Goal: Transaction & Acquisition: Purchase product/service

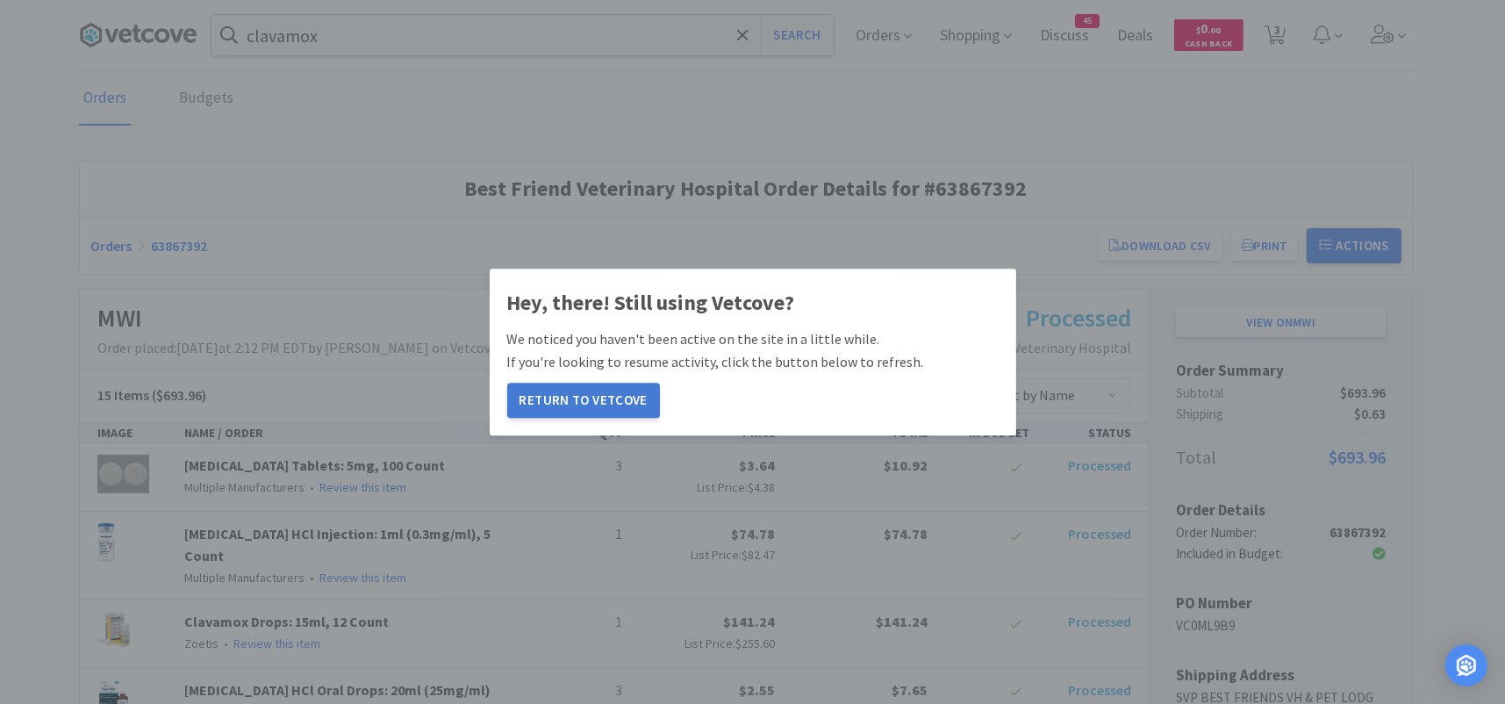
click at [560, 387] on button "Return to Vetcove" at bounding box center [583, 399] width 153 height 35
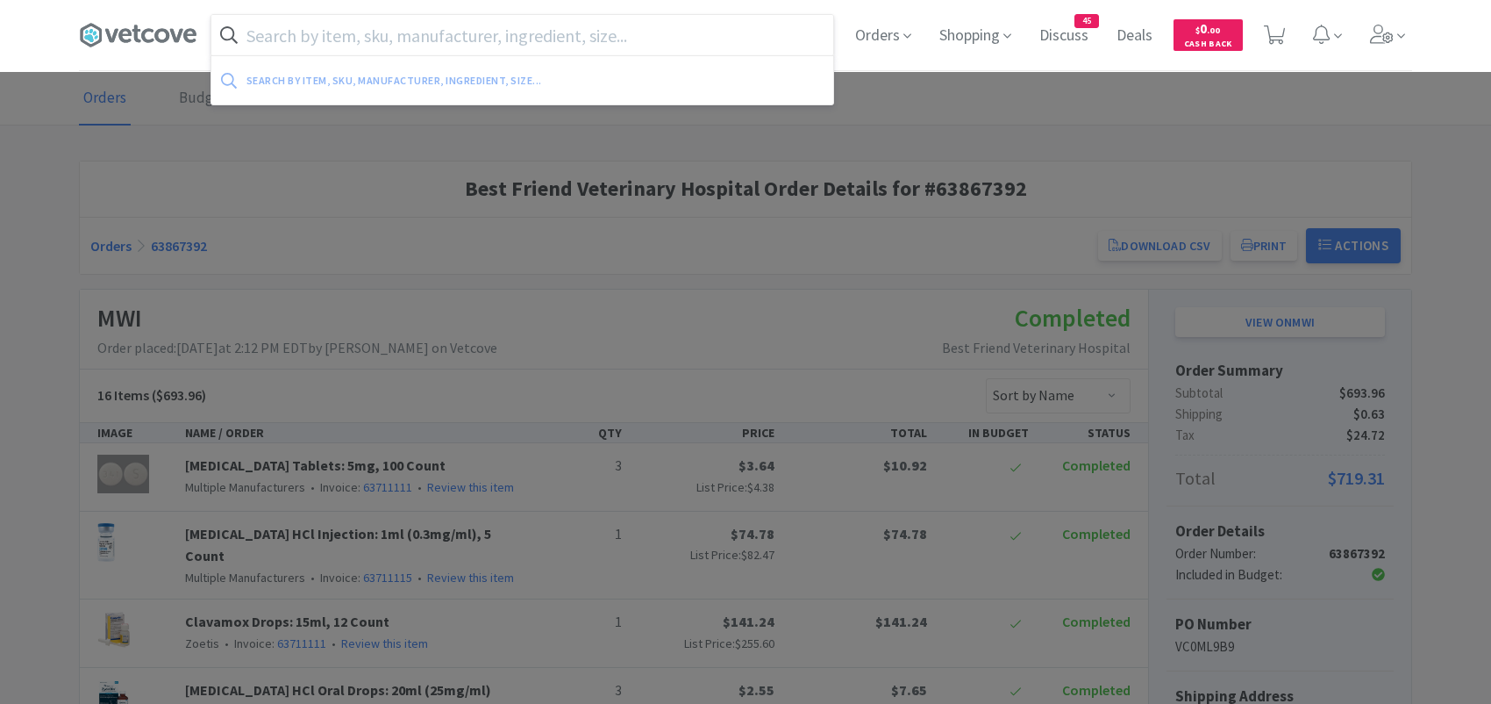
click at [500, 39] on input "text" at bounding box center [522, 35] width 622 height 40
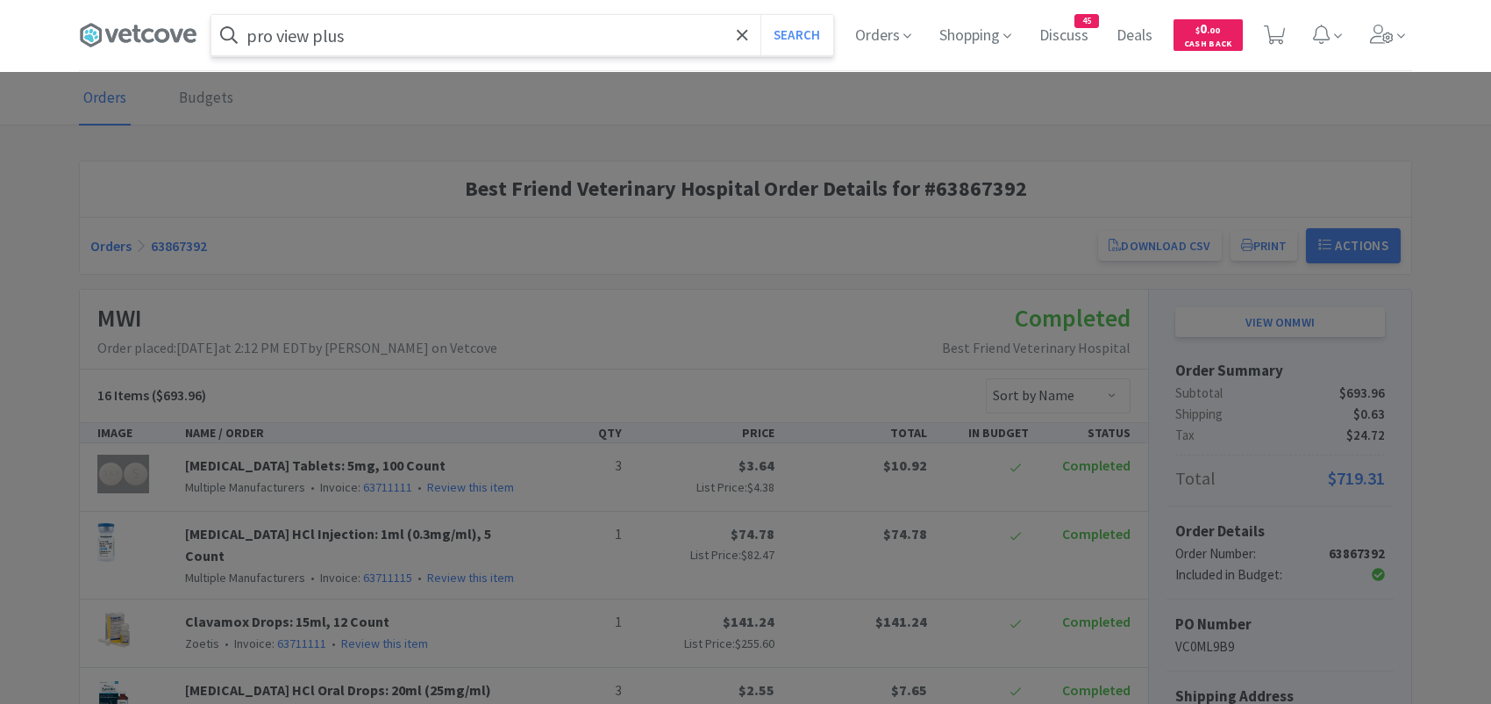
type input "pro view plus"
click at [761, 15] on button "Search" at bounding box center [797, 35] width 73 height 40
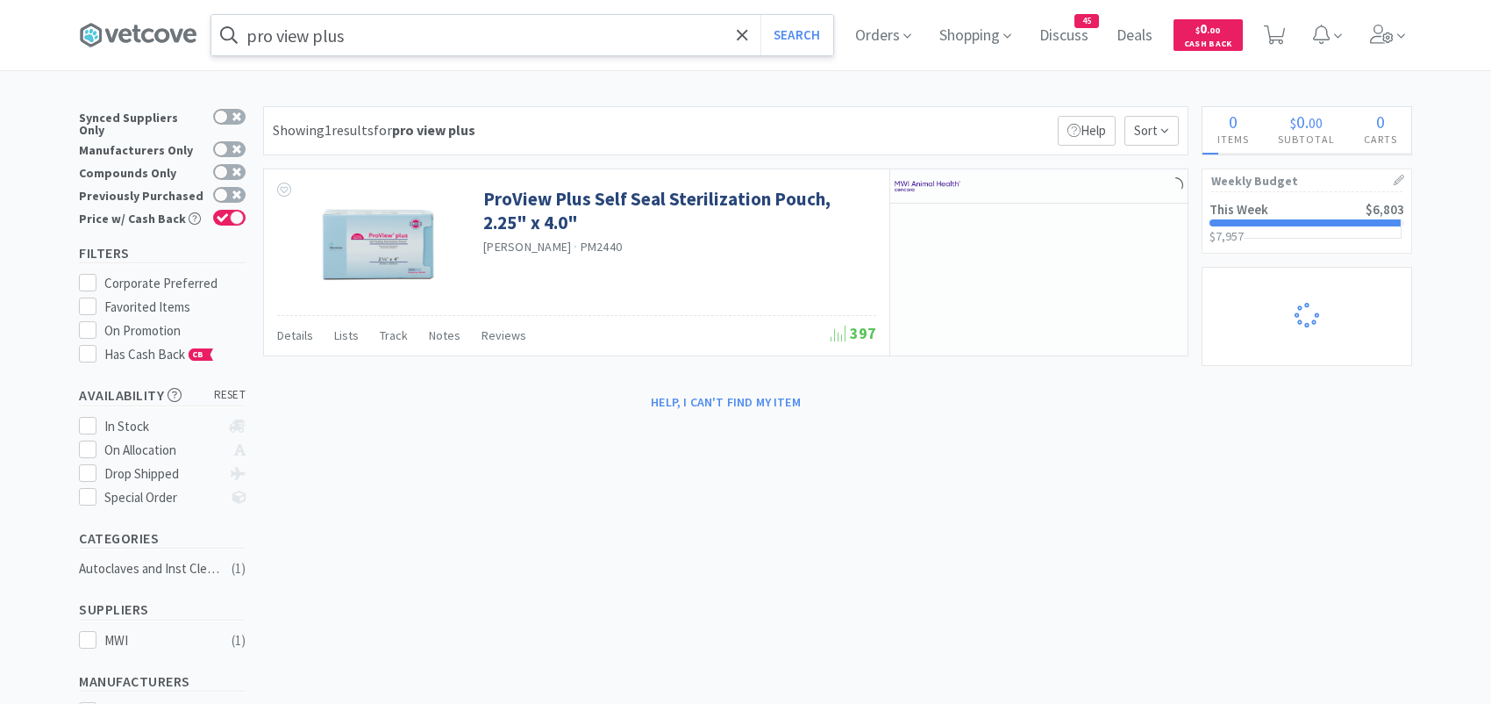
select select "1"
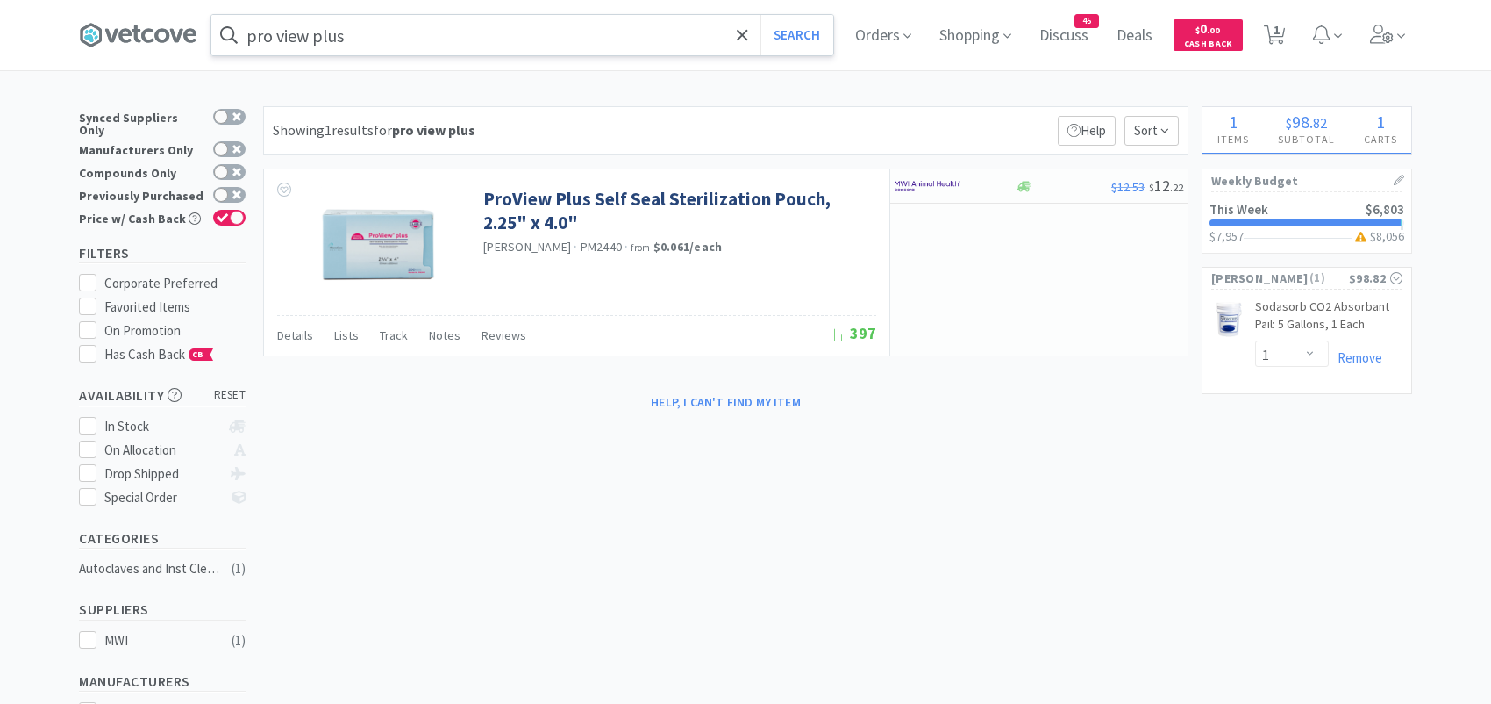
click at [416, 38] on input "pro view plus" at bounding box center [522, 35] width 622 height 40
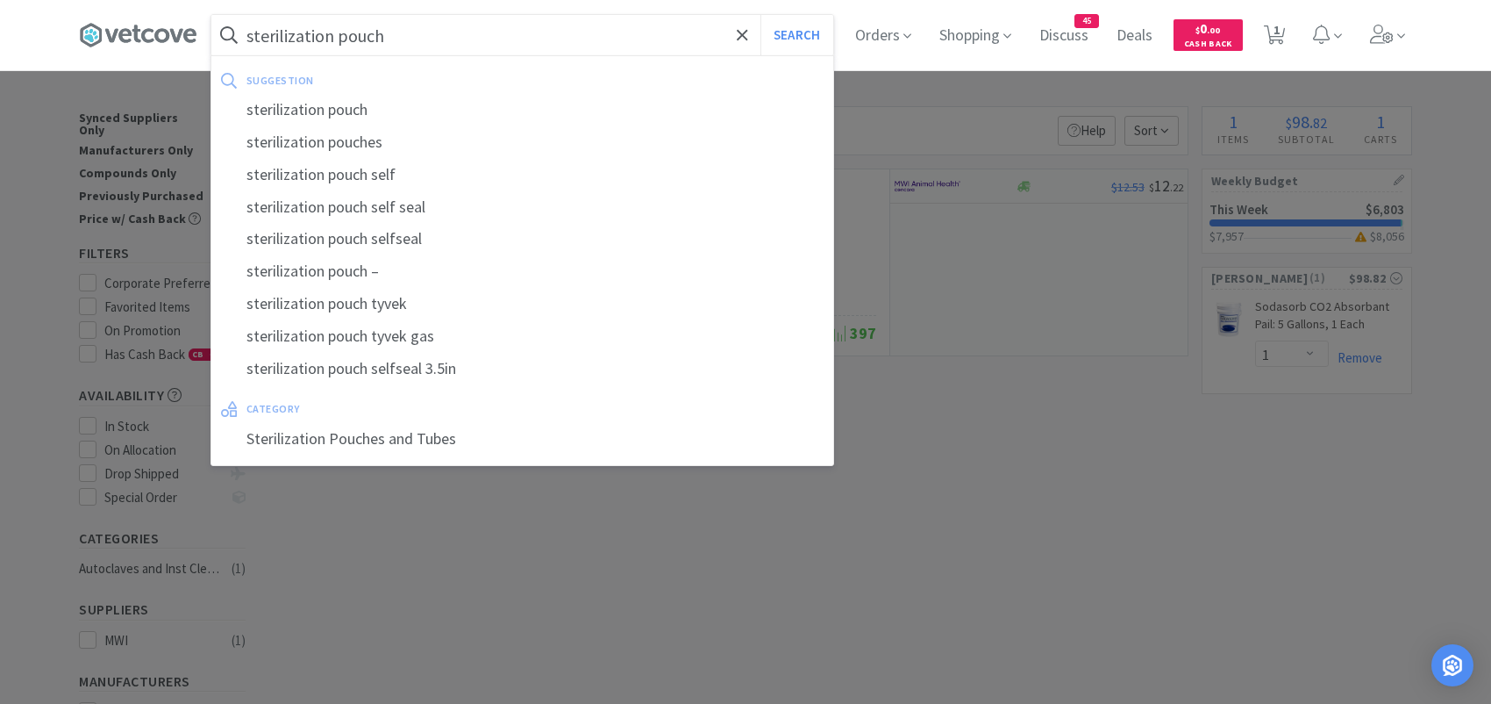
type input "sterilization pouch"
click at [761, 15] on button "Search" at bounding box center [797, 35] width 73 height 40
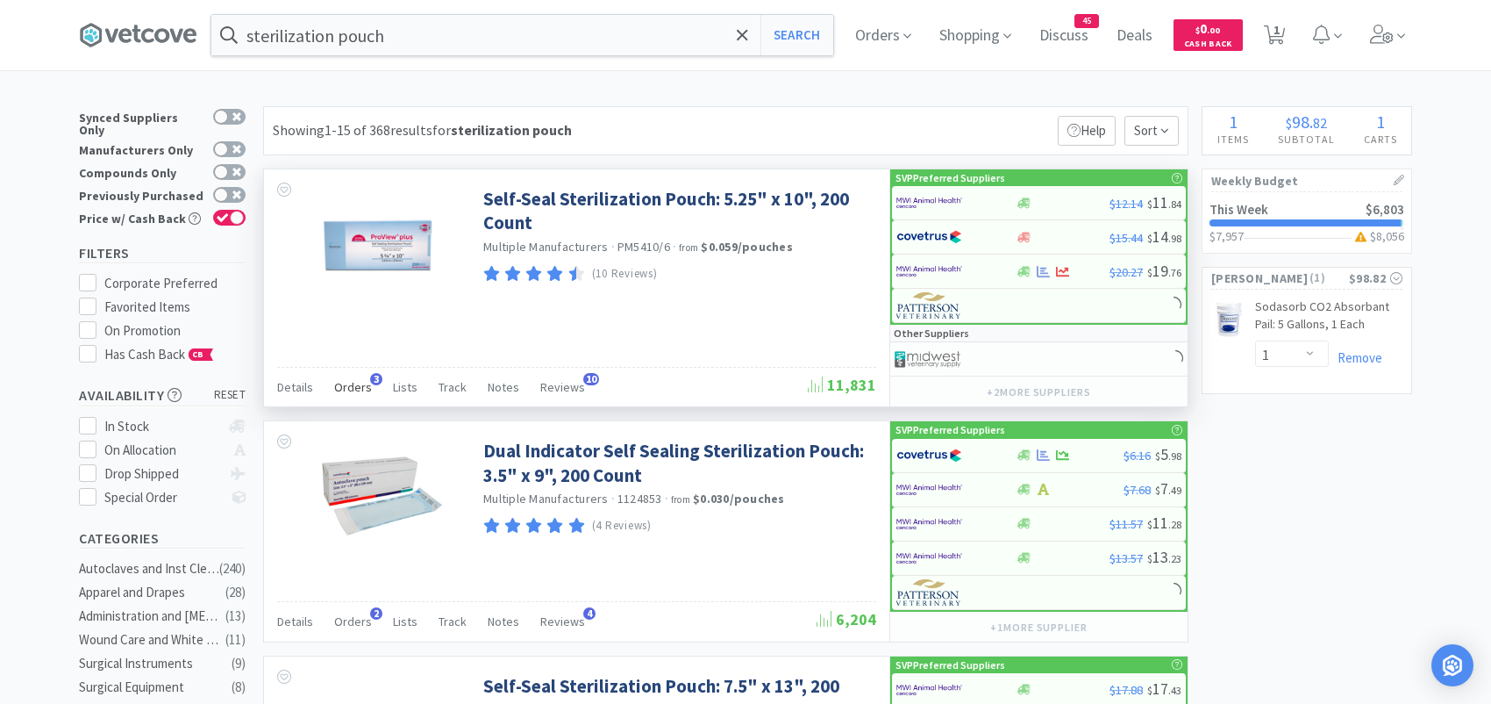
click at [358, 386] on span "Orders" at bounding box center [353, 387] width 38 height 16
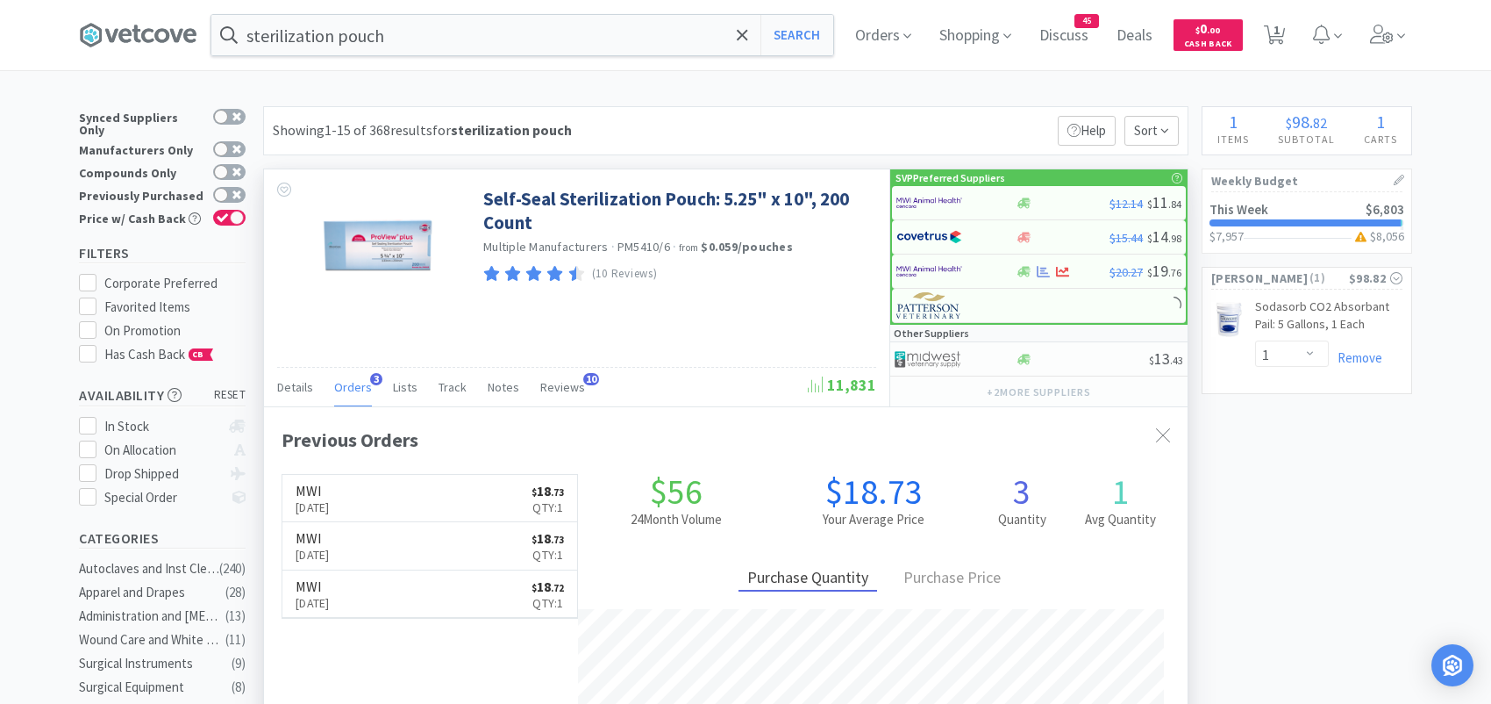
scroll to position [453, 923]
click at [933, 193] on img at bounding box center [930, 202] width 66 height 26
select select "1"
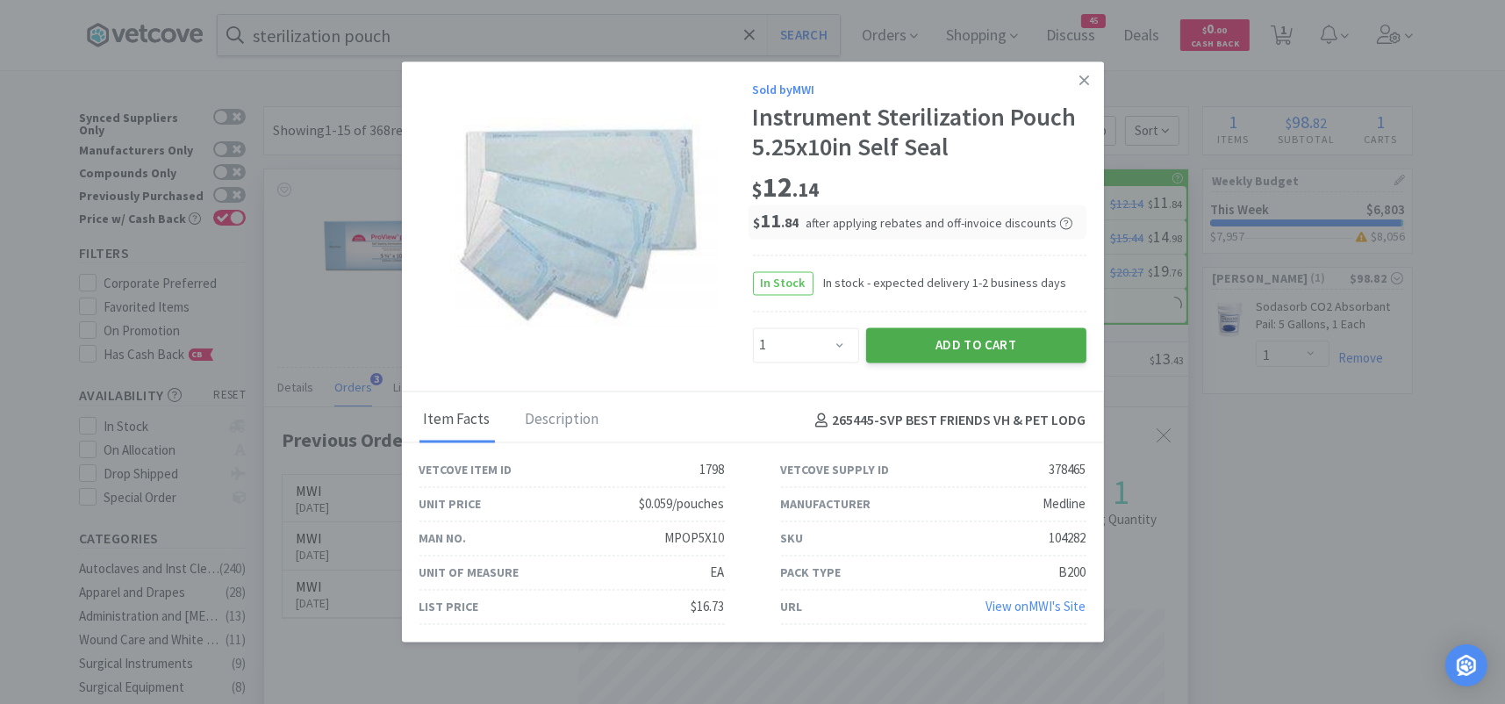
click at [899, 349] on button "Add to Cart" at bounding box center [976, 344] width 220 height 35
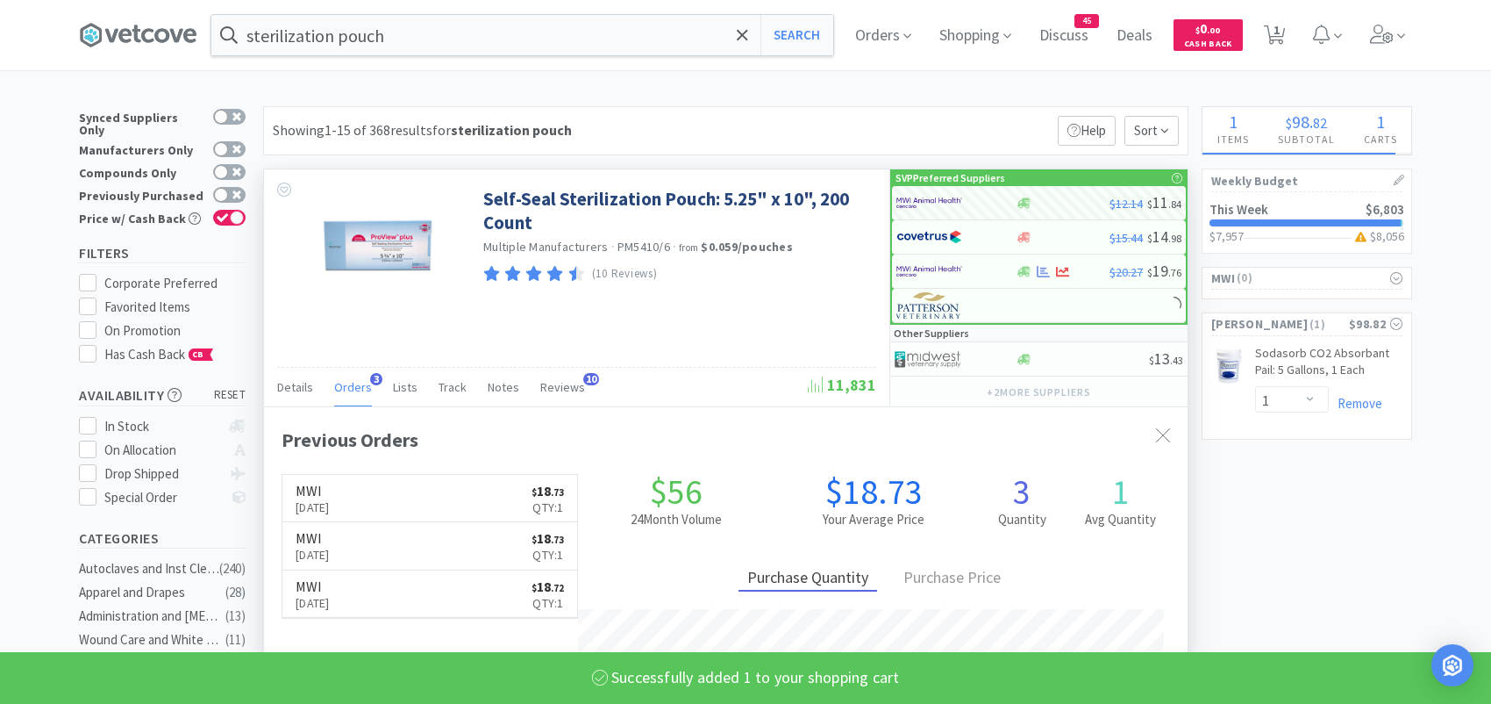
select select "1"
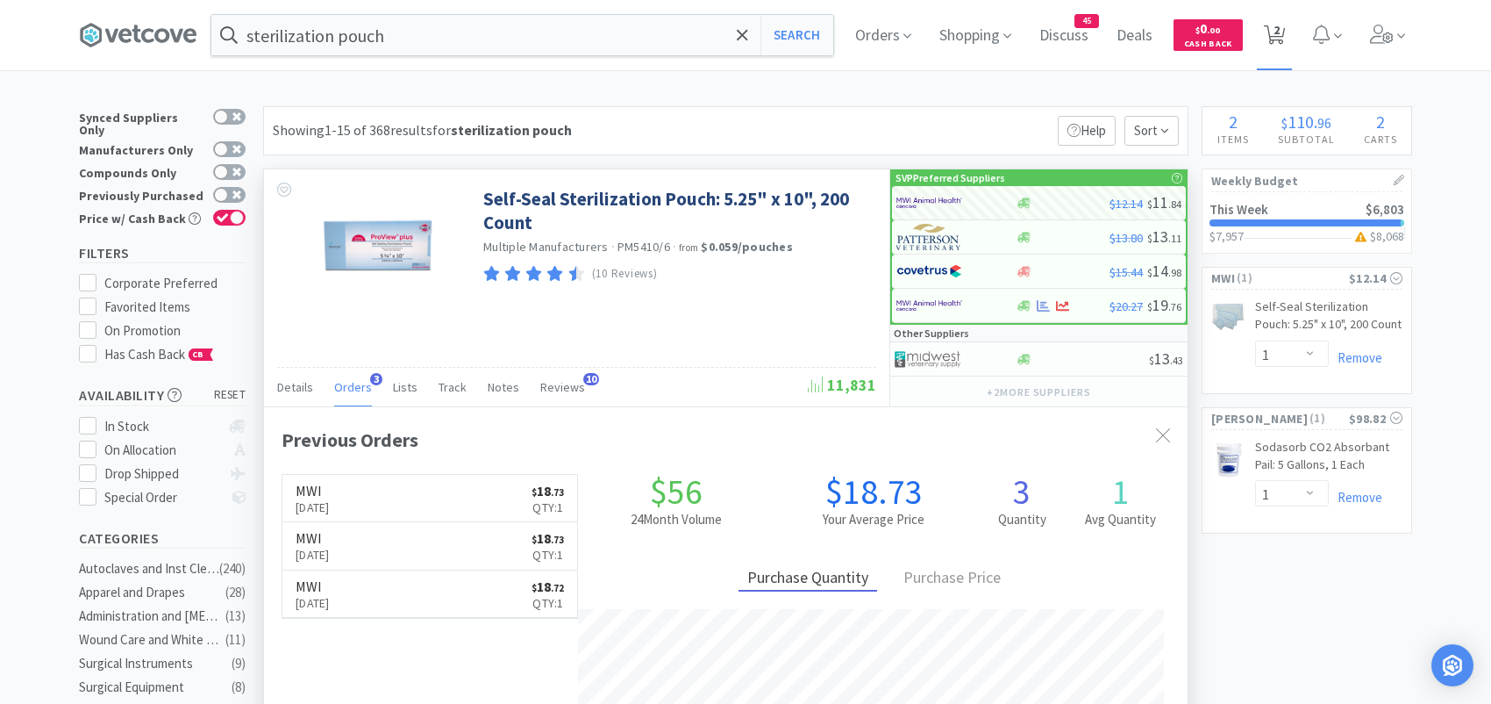
click at [1286, 32] on icon at bounding box center [1275, 34] width 22 height 19
select select "1"
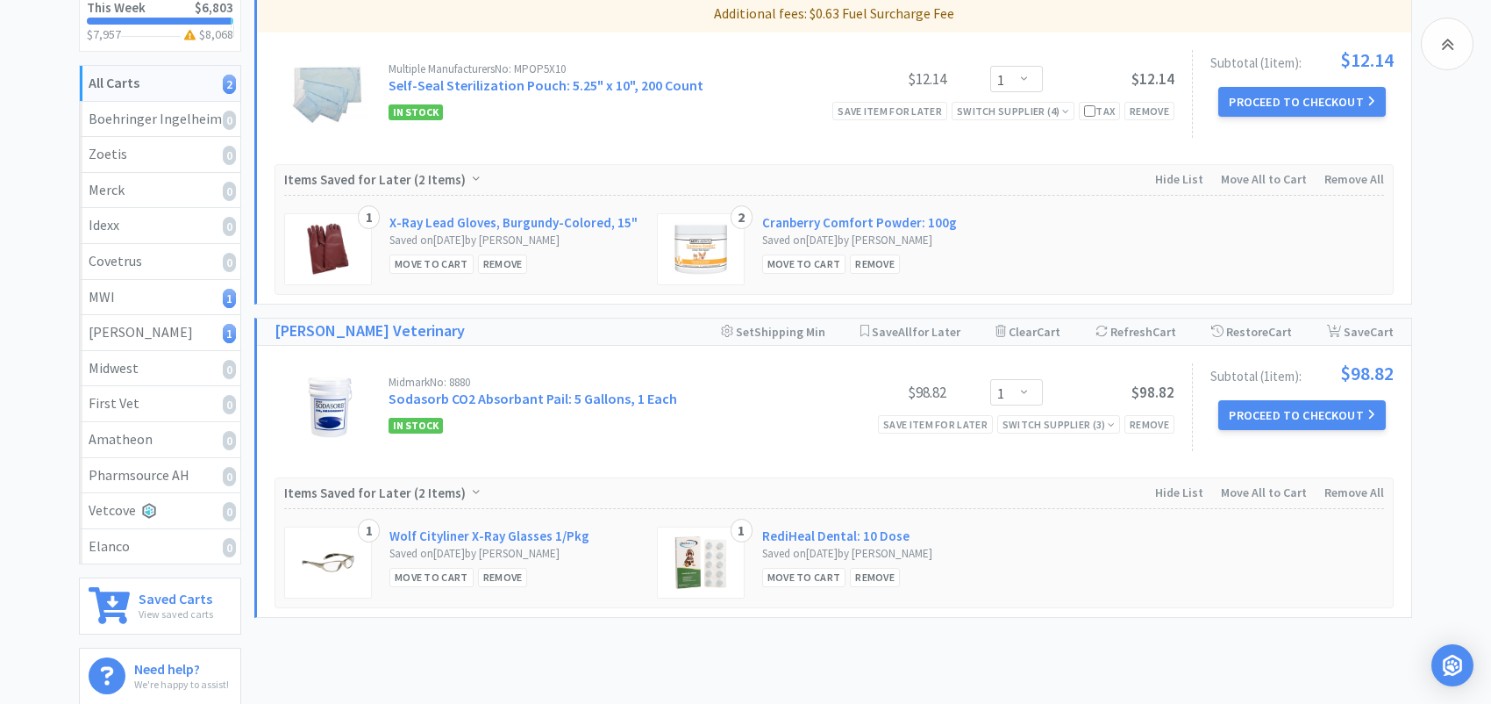
scroll to position [175, 0]
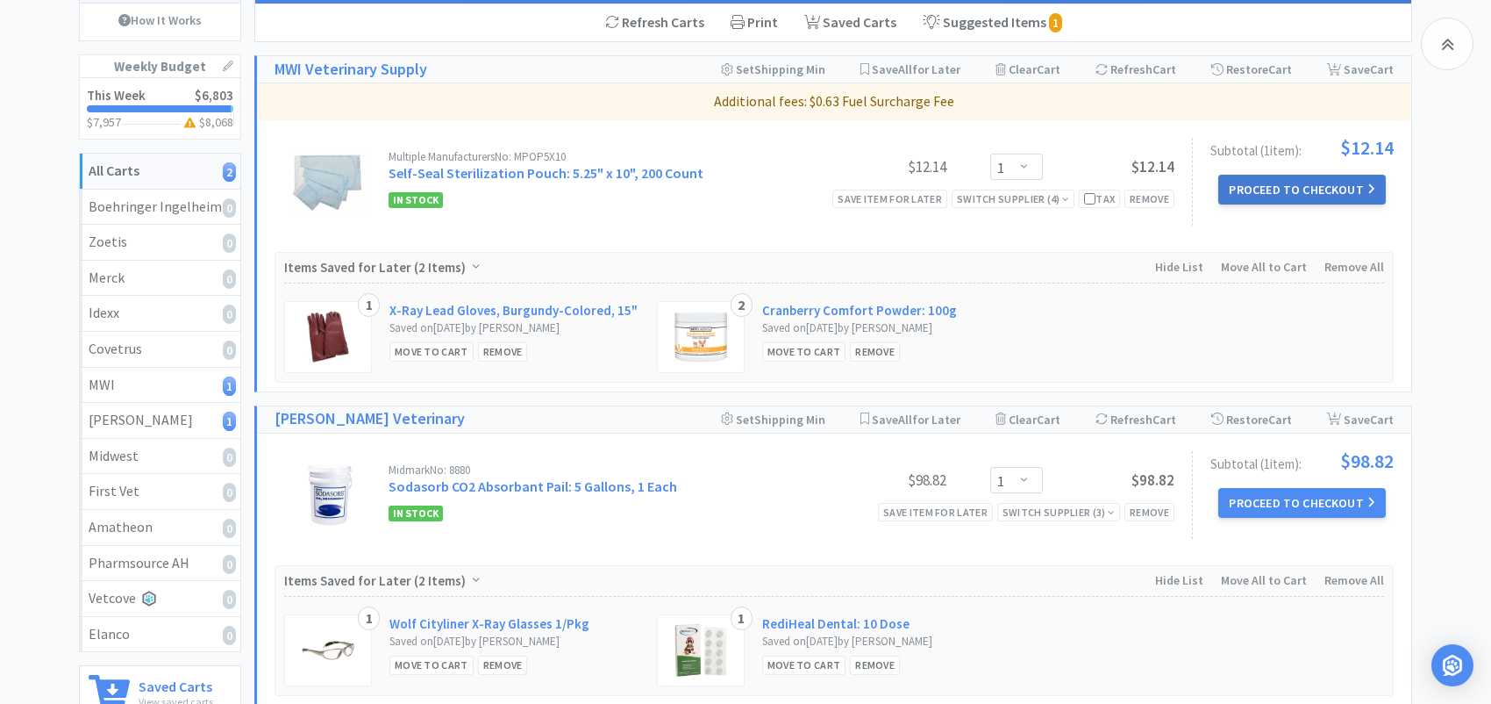
click at [1265, 191] on button "Proceed to Checkout" at bounding box center [1302, 190] width 167 height 30
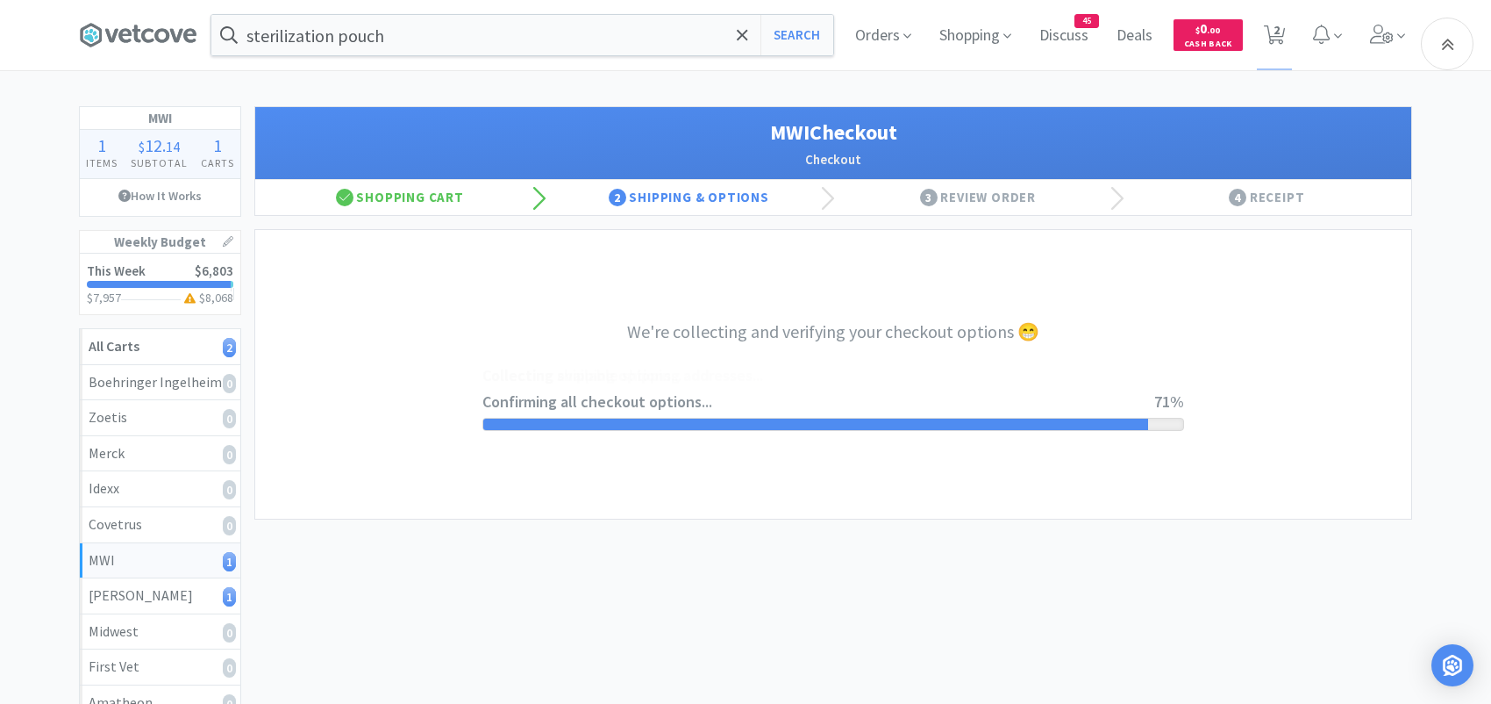
select select "STD_"
select select "FGA"
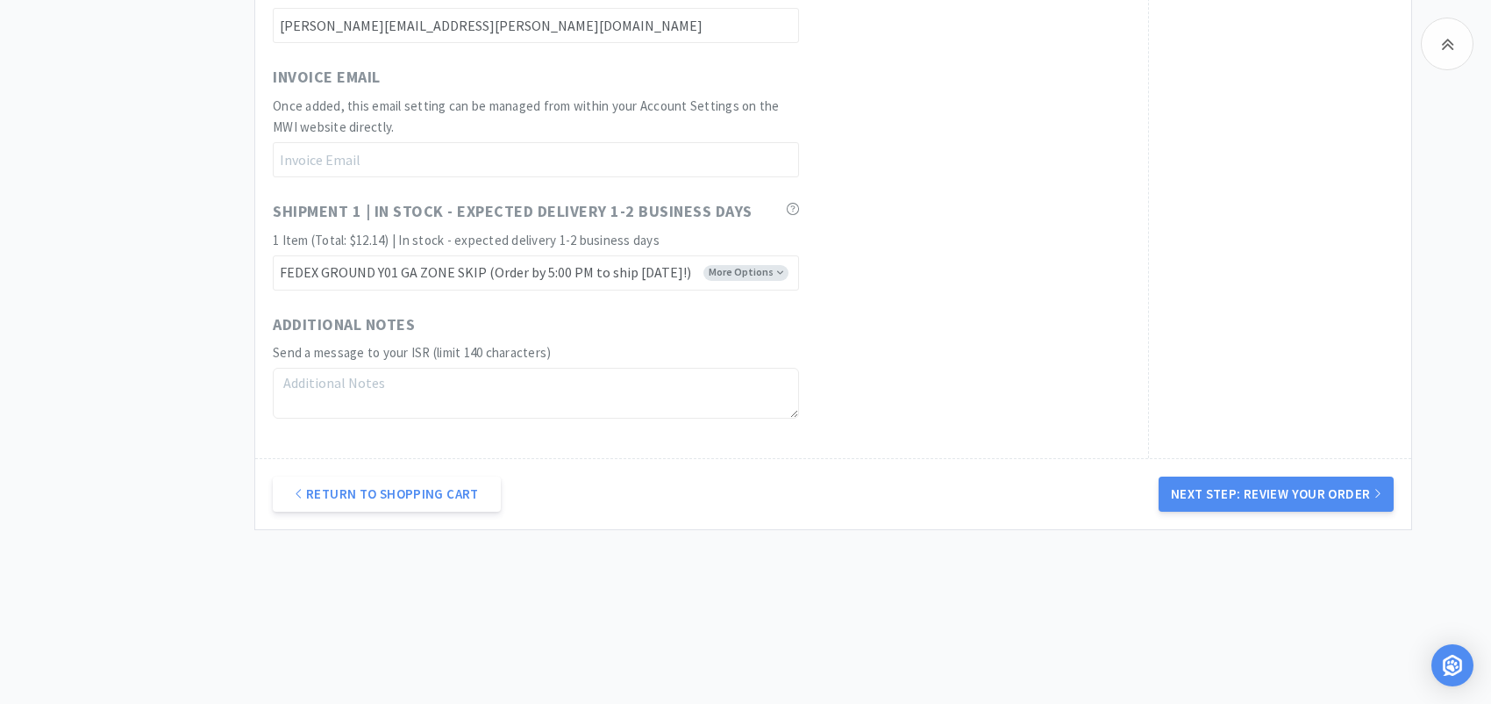
scroll to position [980, 0]
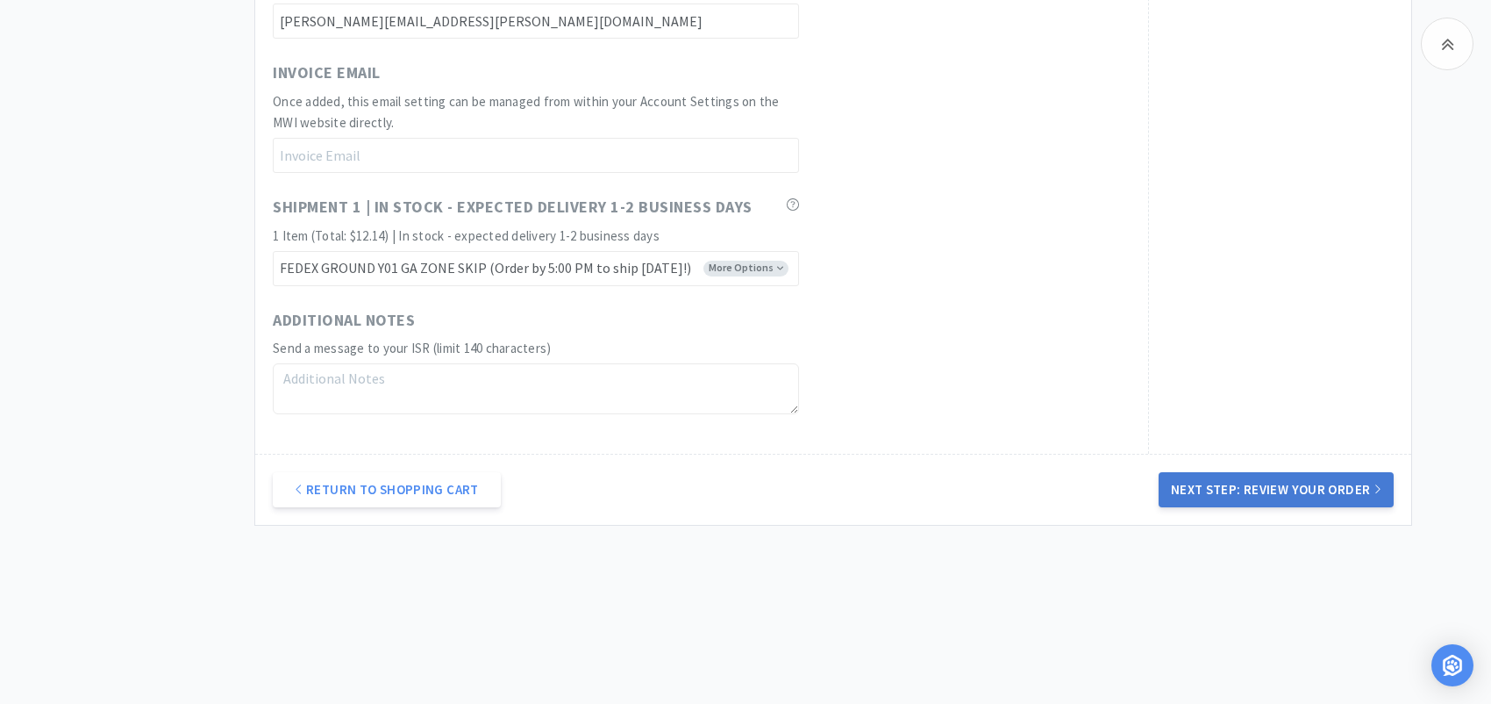
click at [1225, 476] on button "Next Step: Review Your Order" at bounding box center [1276, 489] width 235 height 35
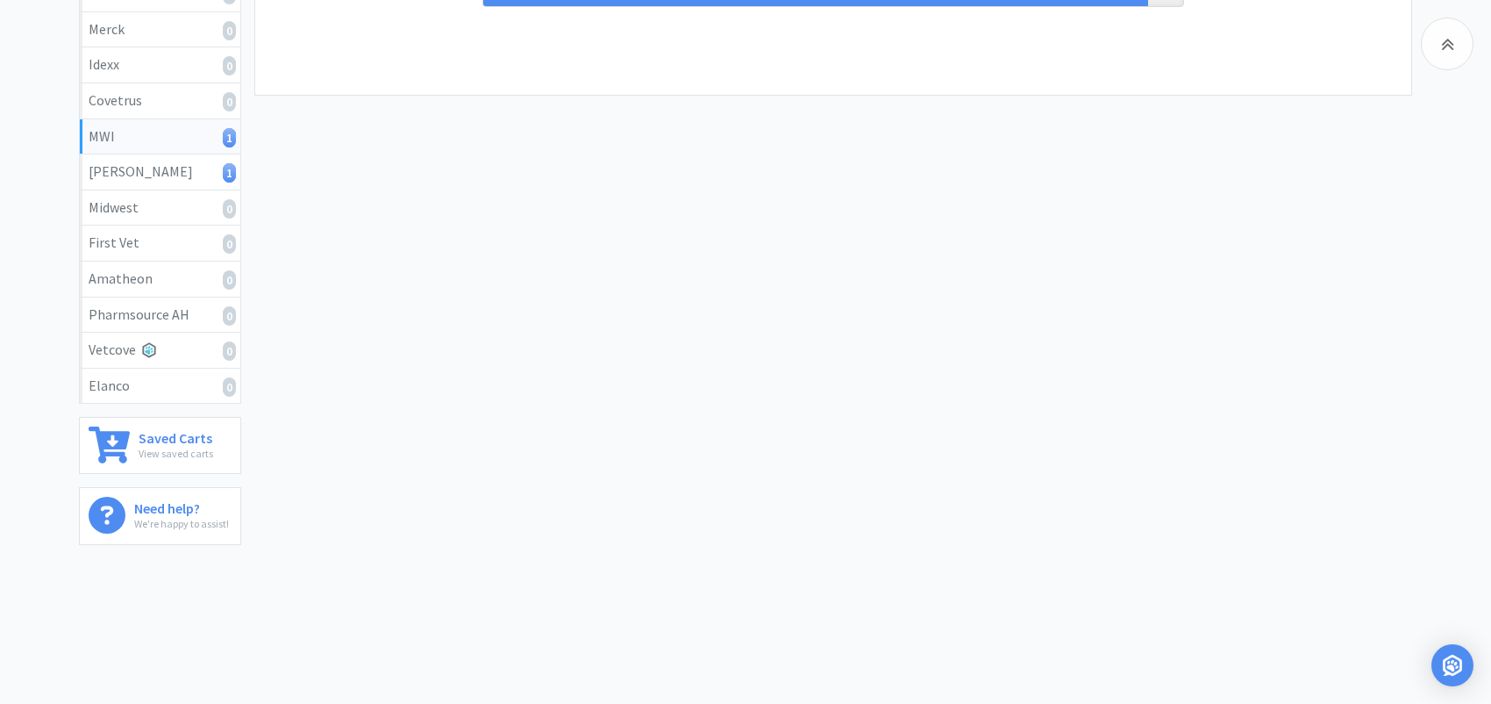
scroll to position [0, 0]
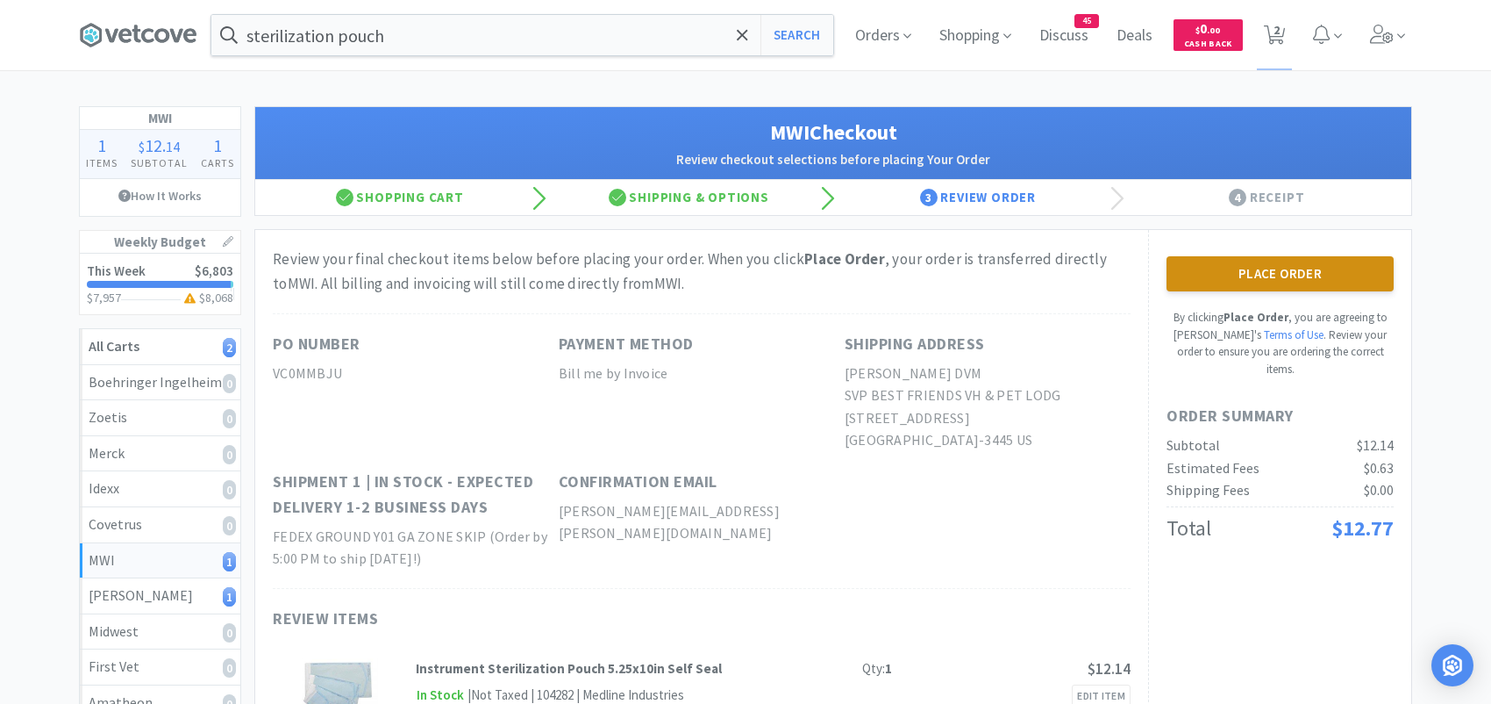
click at [1208, 268] on button "Place Order" at bounding box center [1280, 273] width 227 height 35
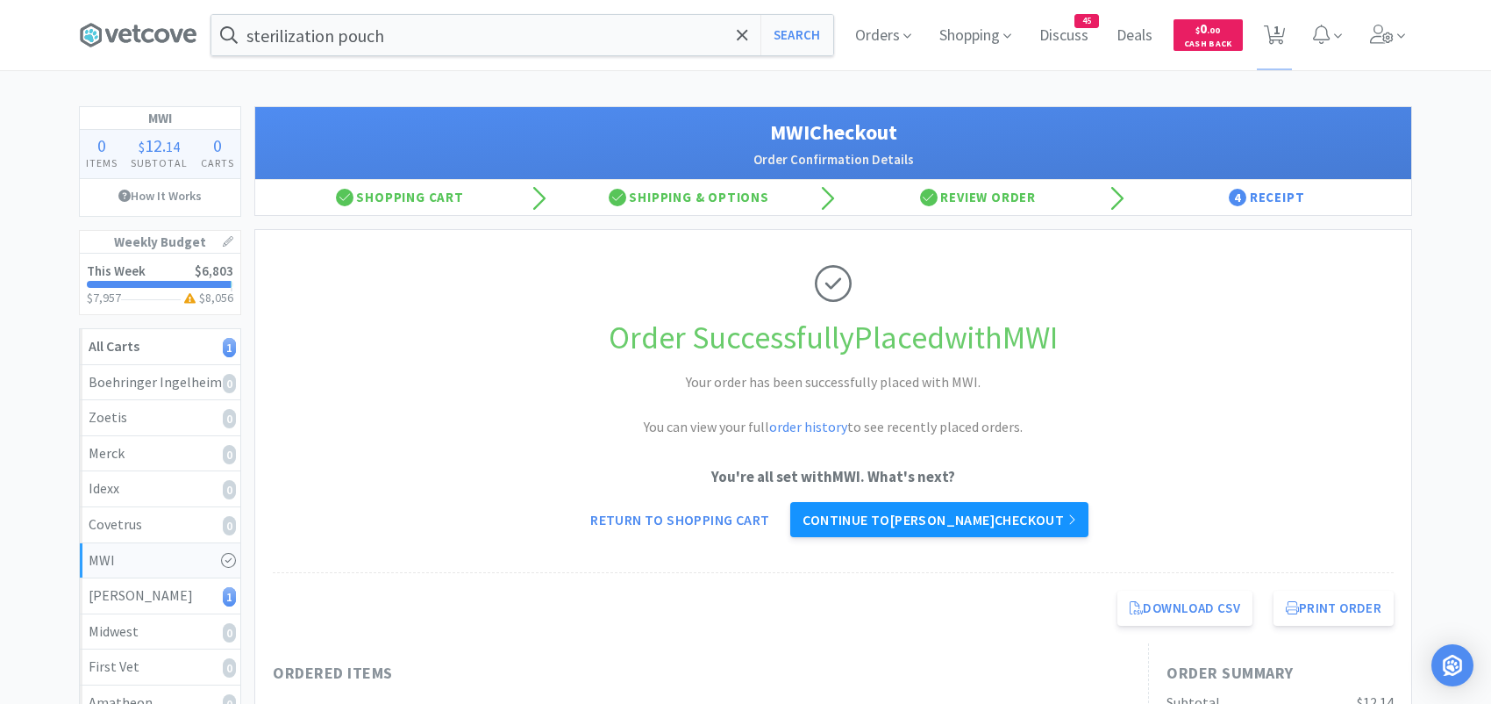
click at [930, 515] on link "Continue to Patterson checkout" at bounding box center [938, 519] width 297 height 35
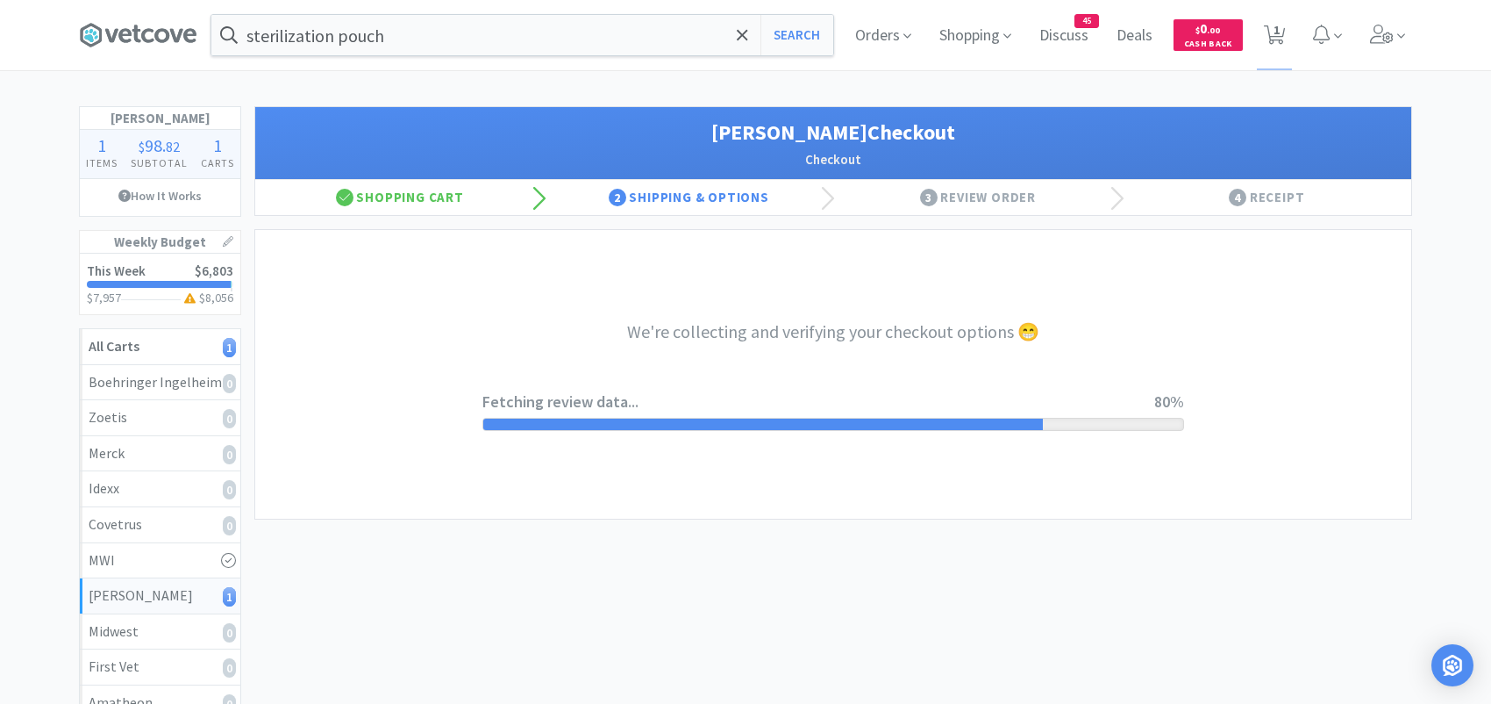
select select "1"
